Goal: Find specific page/section: Find specific page/section

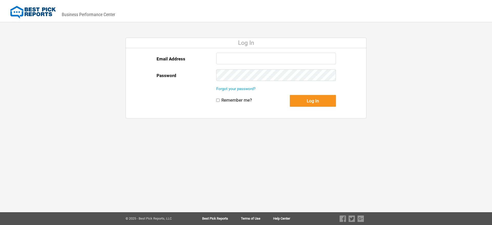
type input "calzate@estesair.com"
click at [318, 100] on button "Log In" at bounding box center [313, 101] width 46 height 12
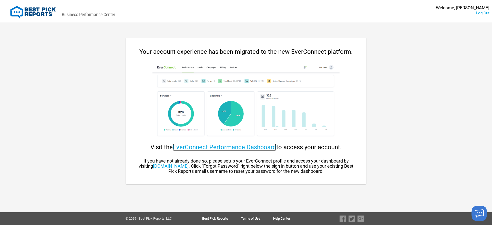
click at [239, 147] on link "EverConnect Performance Dashboard" at bounding box center [224, 147] width 103 height 7
click at [242, 145] on link "EverConnect Performance Dashboard" at bounding box center [224, 147] width 103 height 7
